Goal: Check status: Check status

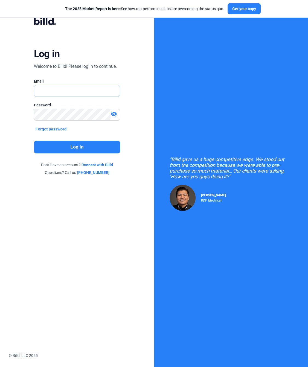
type input "[EMAIL_ADDRESS][DOMAIN_NAME]"
click at [82, 144] on button "Log in" at bounding box center [77, 147] width 86 height 13
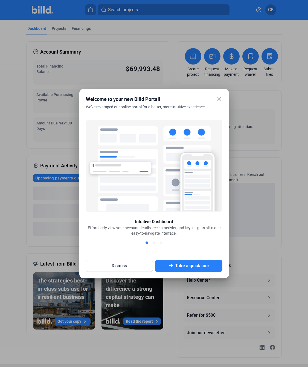
click at [221, 100] on mat-icon "close" at bounding box center [219, 98] width 7 height 7
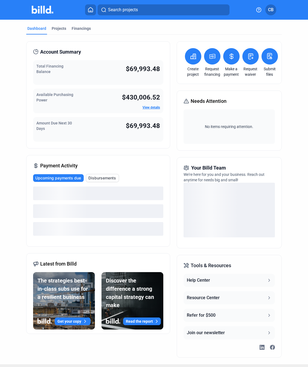
click at [110, 73] on div "Total Financing Balance $69,993.48" at bounding box center [98, 72] width 130 height 25
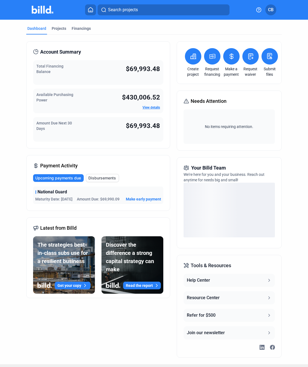
click at [110, 73] on div "Total Financing Balance $69,993.48" at bounding box center [98, 72] width 130 height 25
click at [95, 115] on div "Total Financing Balance $69,993.48 Available Purchasing Power $430,006.52 View …" at bounding box center [98, 100] width 130 height 81
drag, startPoint x: 53, startPoint y: 121, endPoint x: 124, endPoint y: 134, distance: 71.5
click at [124, 134] on div "Amount Due Next 30 Days $69,993.48" at bounding box center [98, 129] width 130 height 25
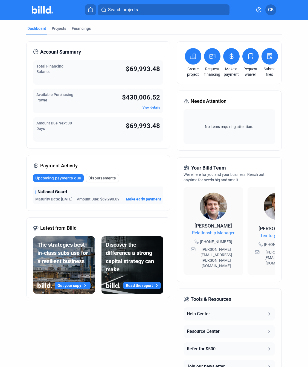
click at [124, 134] on div "Amount Due Next 30 Days $69,993.48" at bounding box center [98, 129] width 130 height 25
